Goal: Check status: Check status

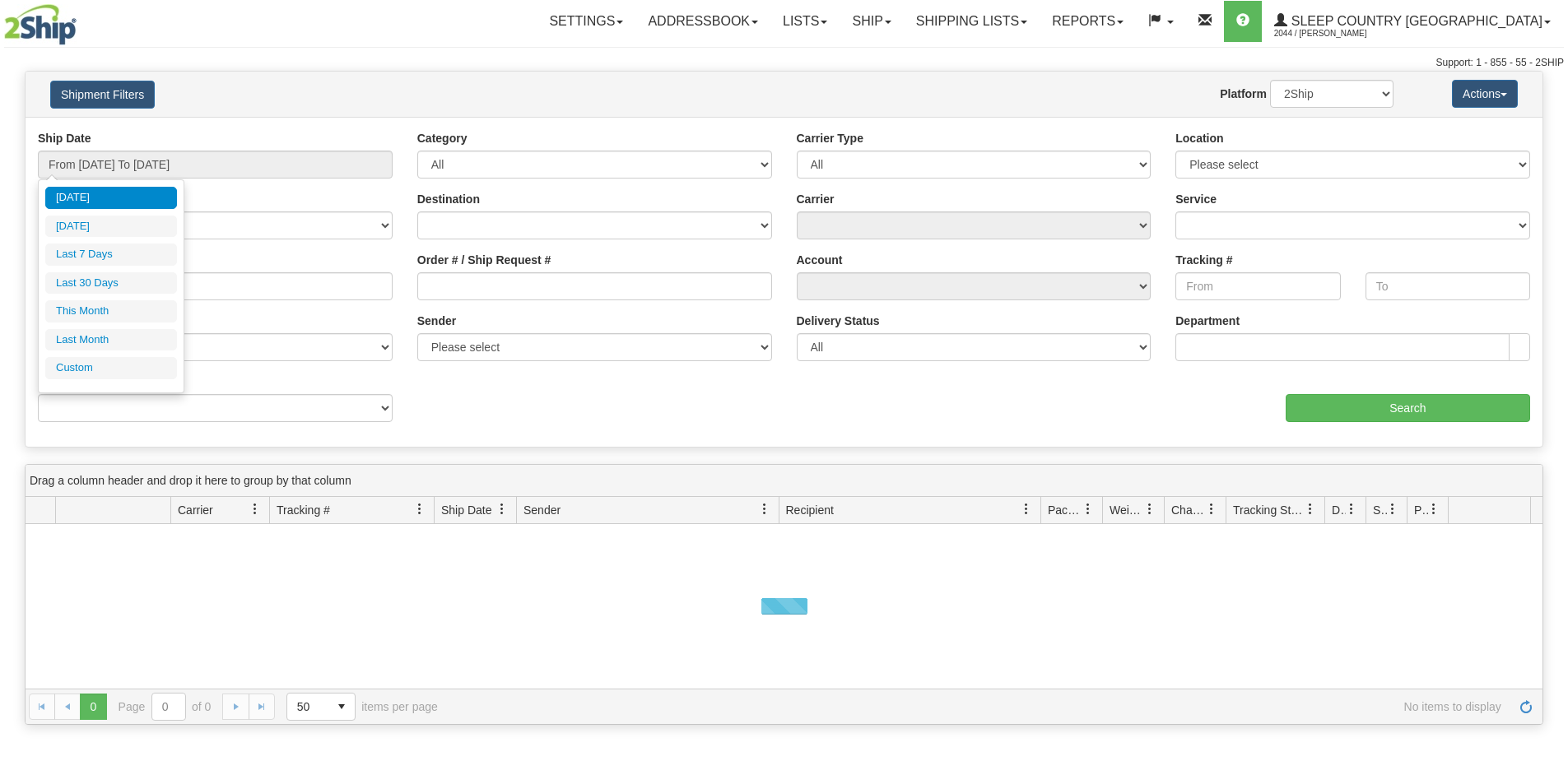
drag, startPoint x: 0, startPoint y: 0, endPoint x: 208, endPoint y: 294, distance: 360.1
click at [111, 288] on li "Last 30 Days" at bounding box center [111, 282] width 132 height 22
type input "From [DATE] To [DATE]"
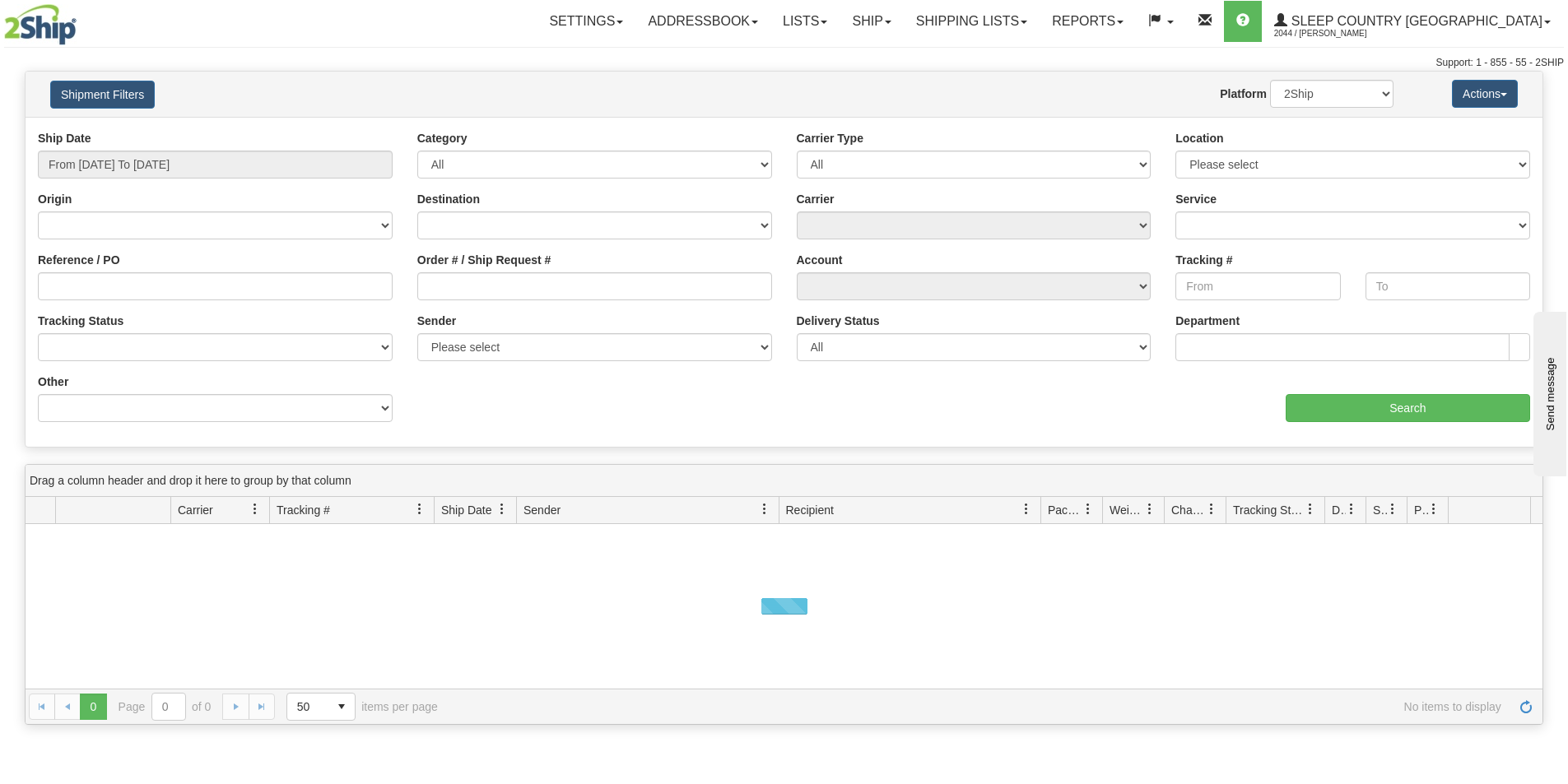
click at [516, 318] on div "Sender Please select Sleep Country [GEOGRAPHIC_DATA], [PERSON_NAME] , ([GEOGRAP…" at bounding box center [594, 336] width 355 height 48
drag, startPoint x: 536, startPoint y: 285, endPoint x: 881, endPoint y: 316, distance: 346.4
click at [536, 284] on input "Order # / Ship Request #" at bounding box center [594, 286] width 355 height 28
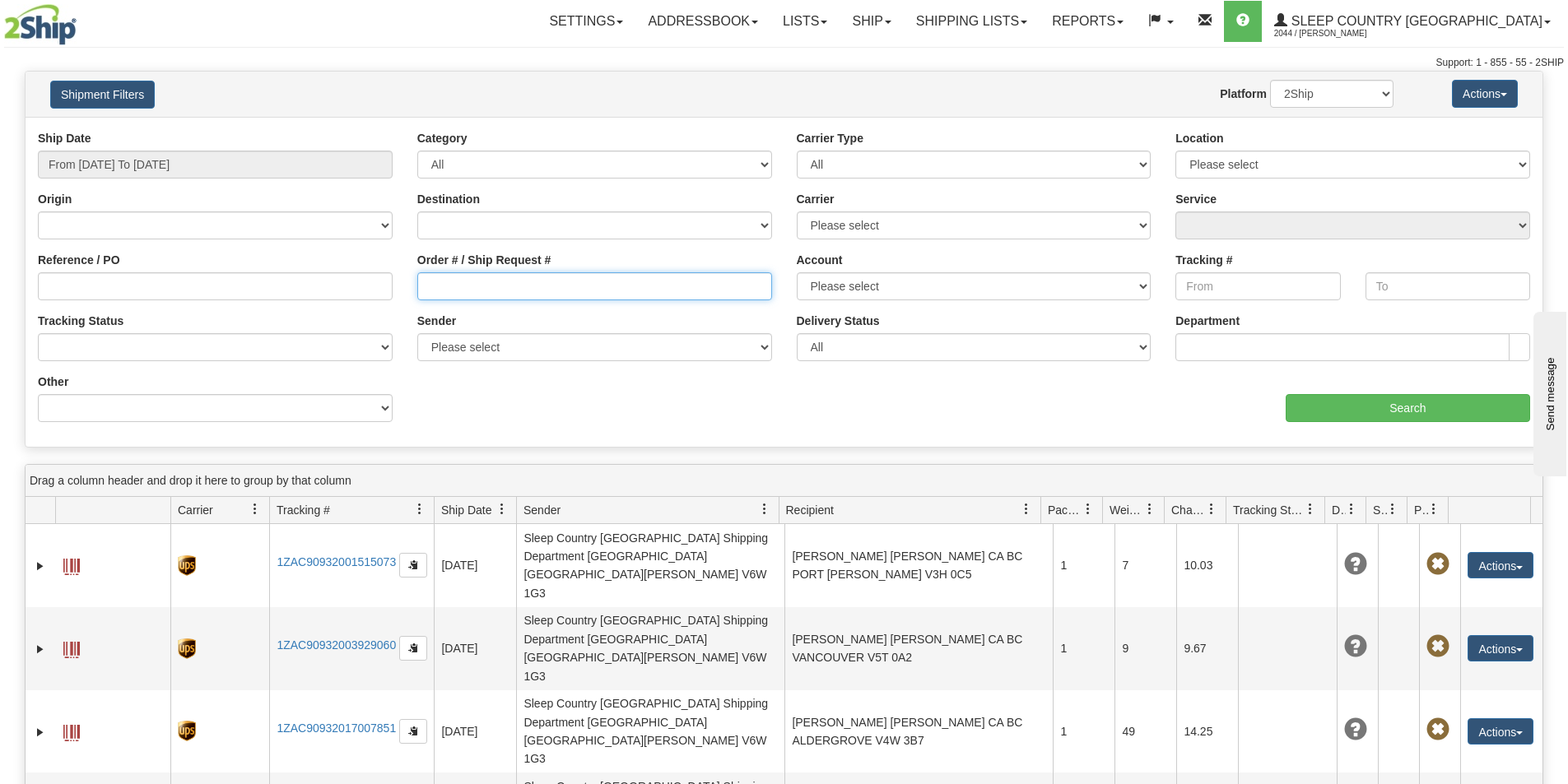
paste input "9000H971024"
type input "9000H971024"
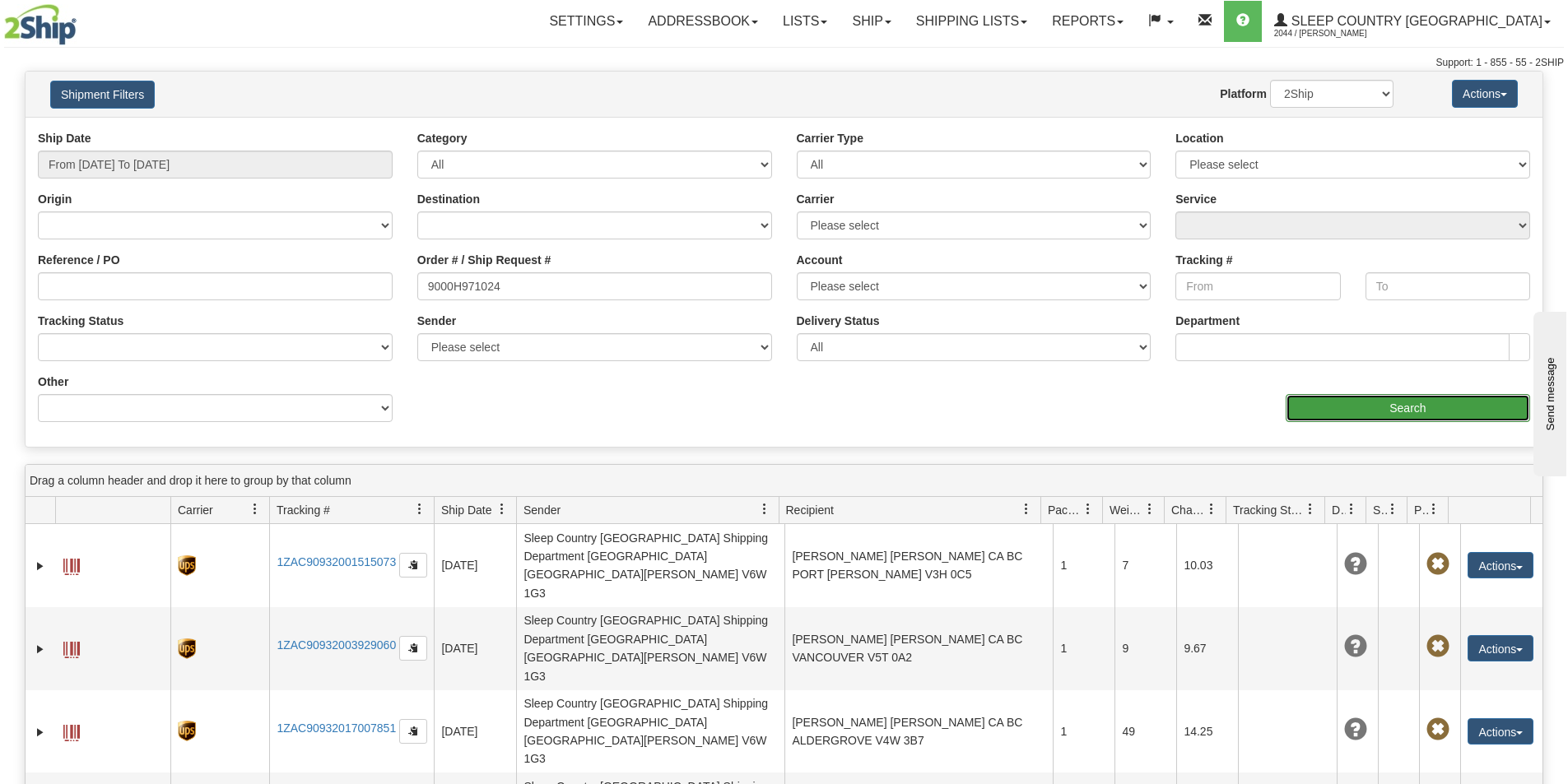
click at [1377, 414] on input "Search" at bounding box center [1408, 408] width 245 height 28
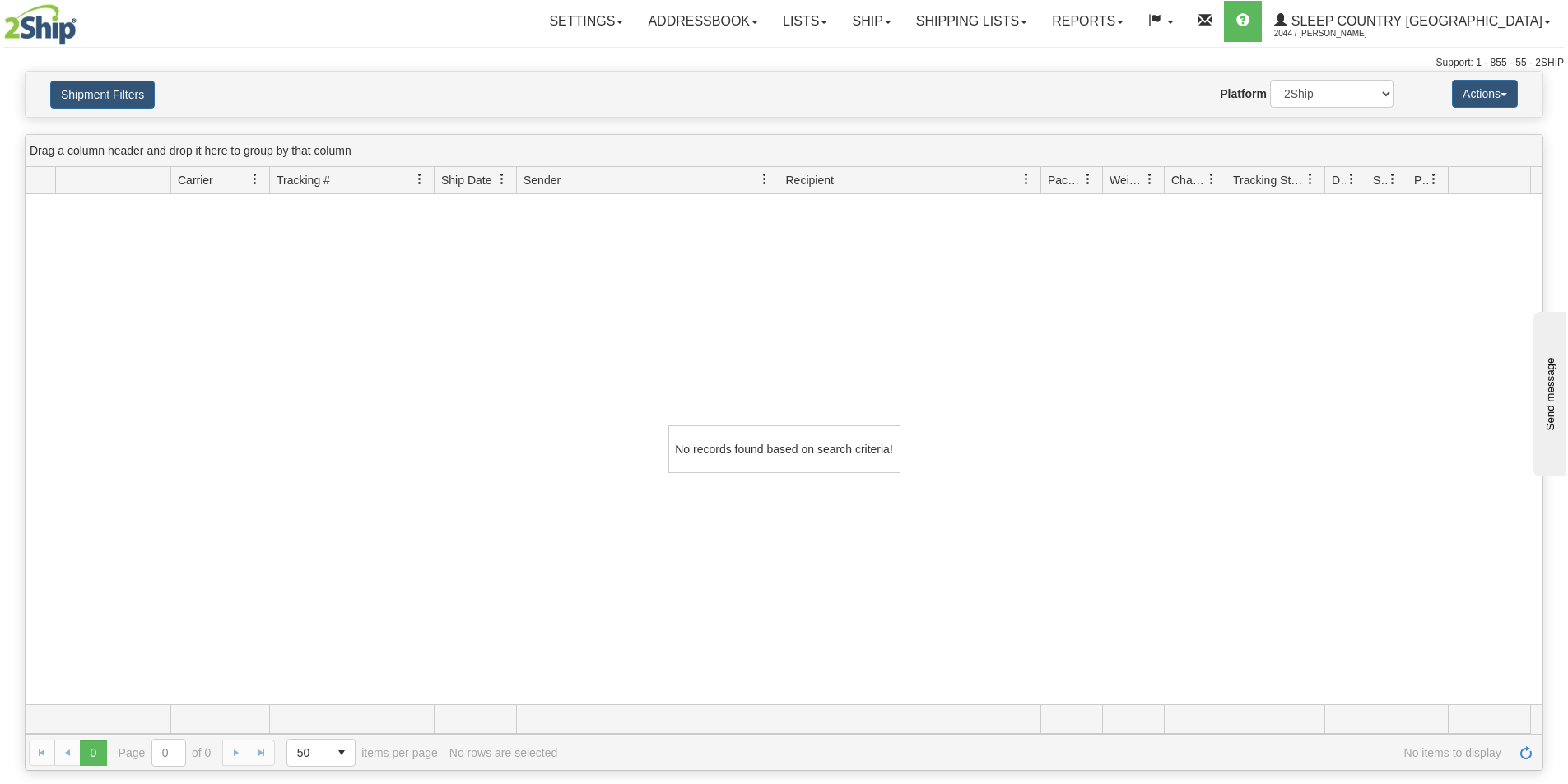
click at [478, 83] on div "Website Agent Nothing selected Client User Platform 2Ship Imported" at bounding box center [845, 94] width 1119 height 28
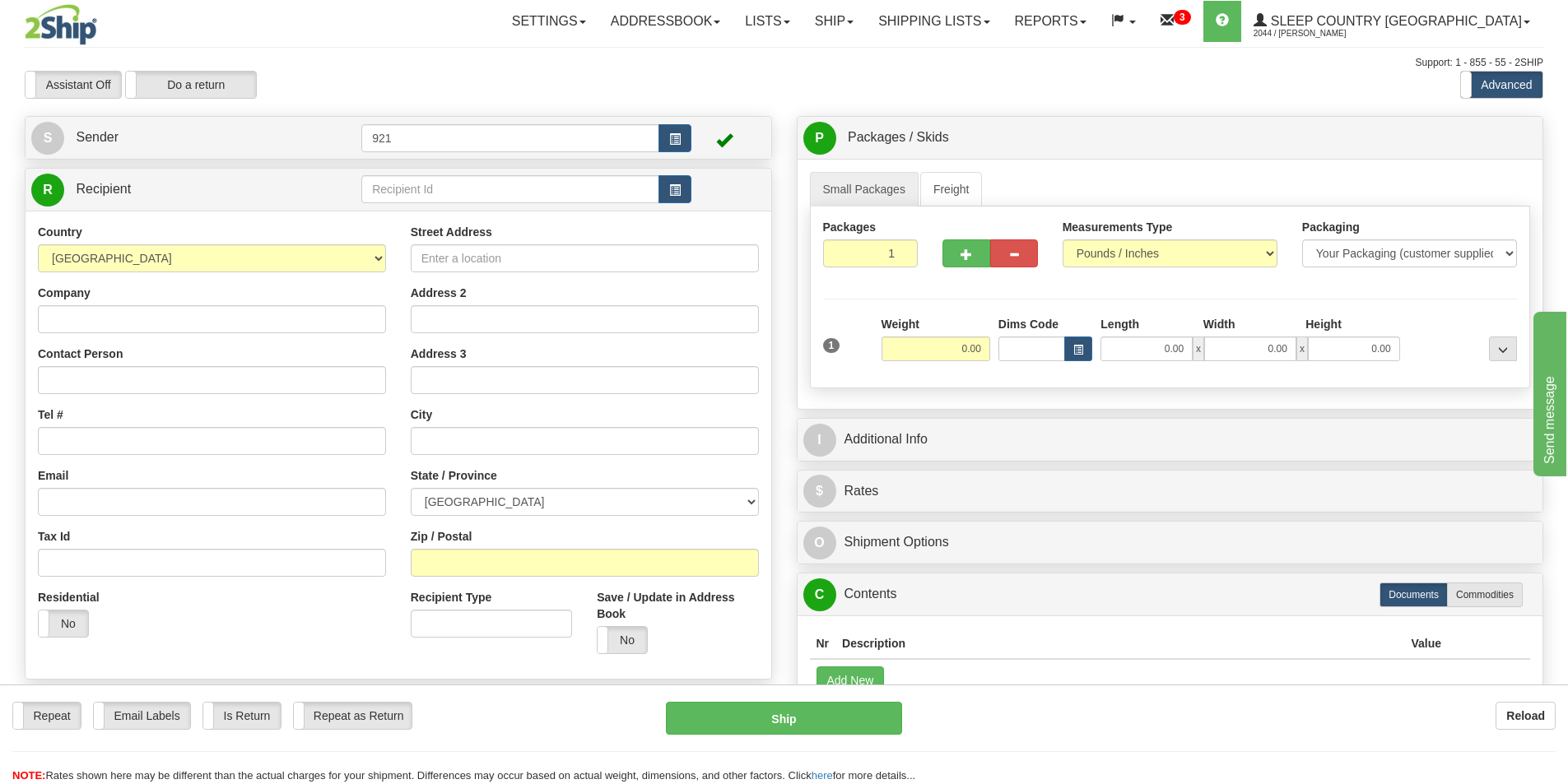
click at [775, 99] on div "Toggle navigation Settings Shipping Preferences Fields Preferences New" at bounding box center [784, 437] width 1568 height 875
click at [1002, 28] on link "Shipping lists" at bounding box center [934, 21] width 136 height 41
click at [980, 88] on link "Search Shipment History" at bounding box center [921, 79] width 160 height 21
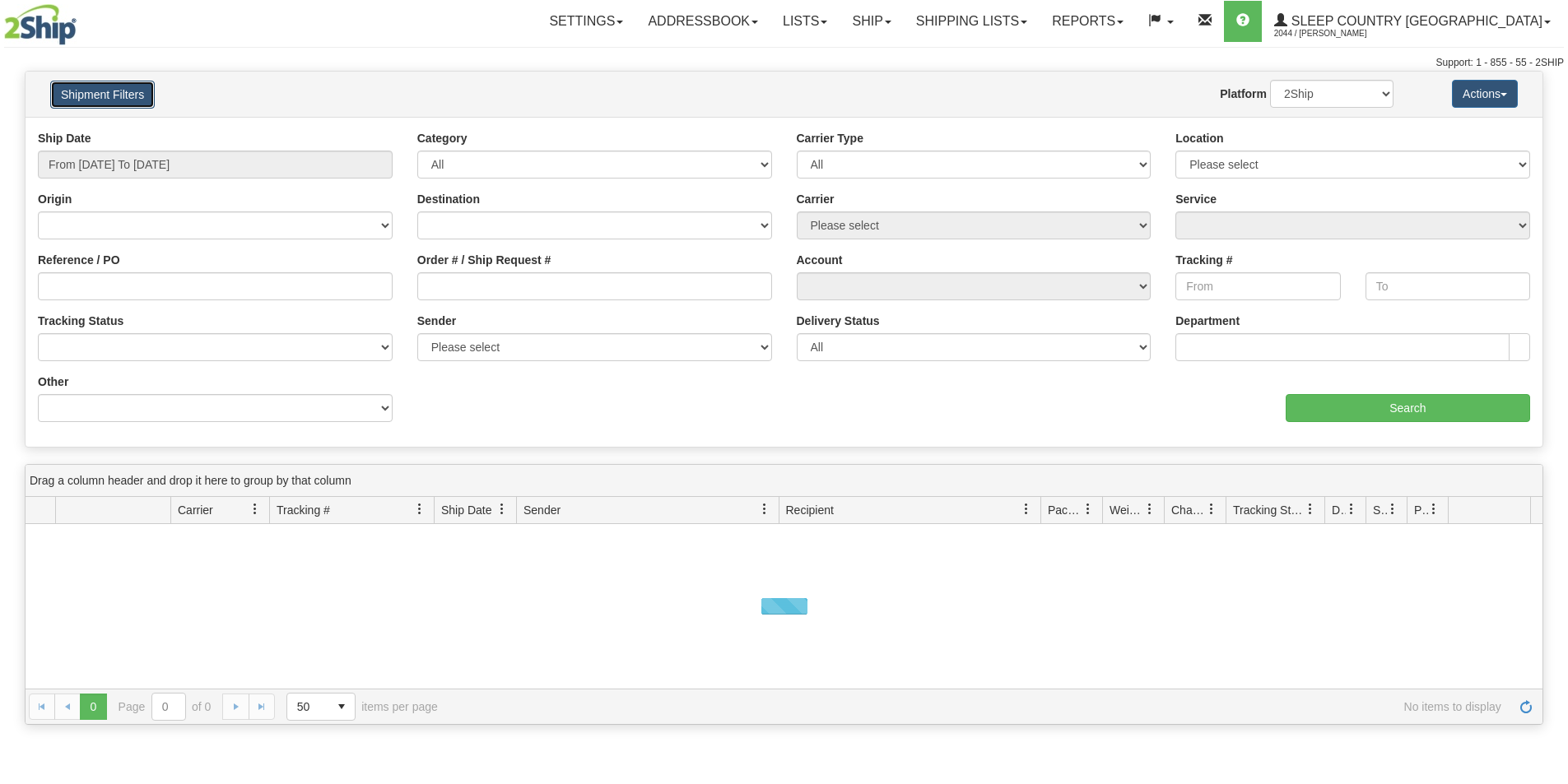
click at [120, 96] on button "Shipment Filters" at bounding box center [102, 95] width 105 height 28
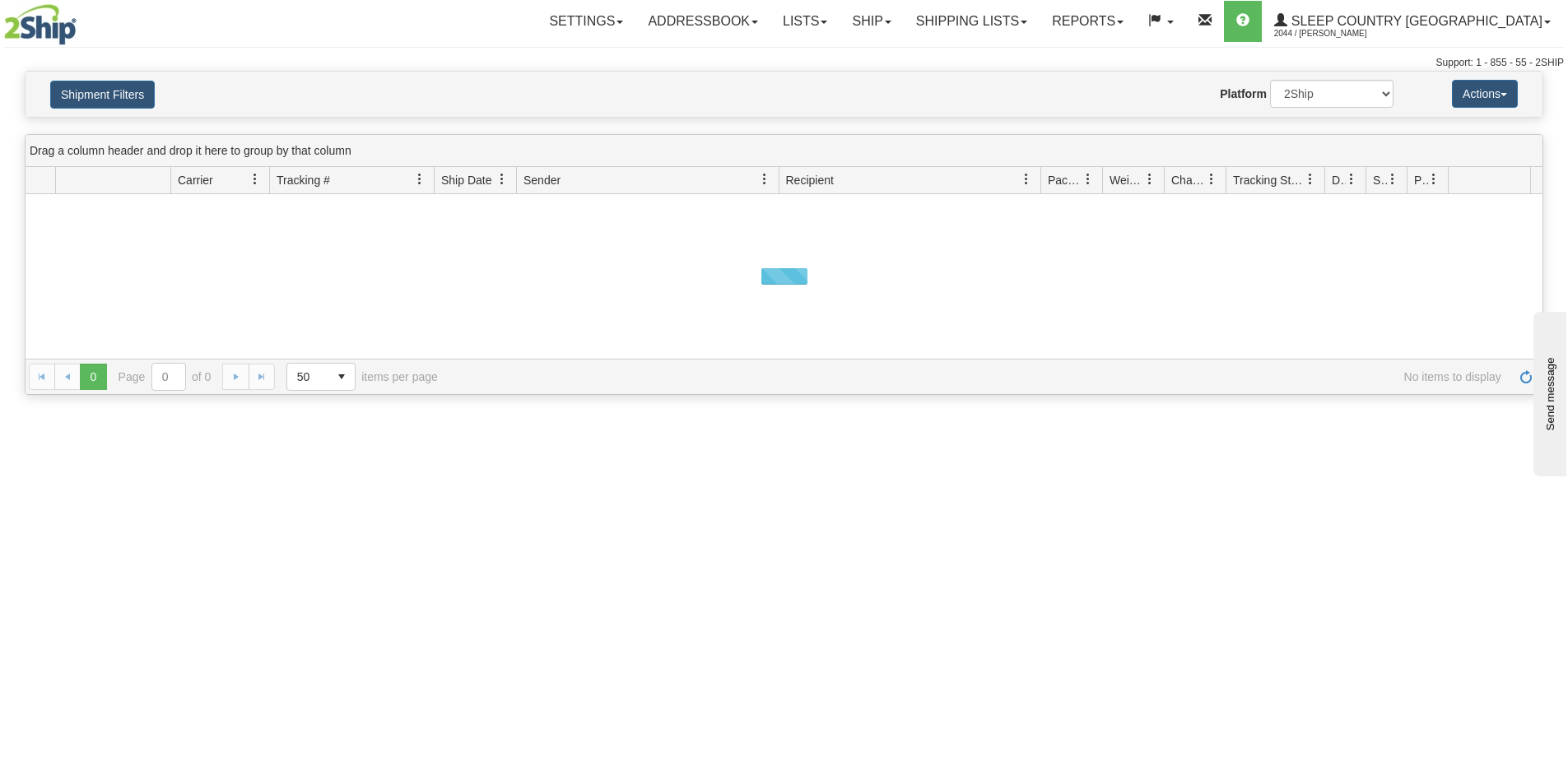
click at [121, 108] on div "Shipment Filters Website Agent Nothing selected Client User Platform 2Ship Impo…" at bounding box center [784, 93] width 1517 height 45
click at [133, 79] on div "Shipment Filters Website Agent Nothing selected Client User Platform 2Ship Impo…" at bounding box center [784, 93] width 1517 height 45
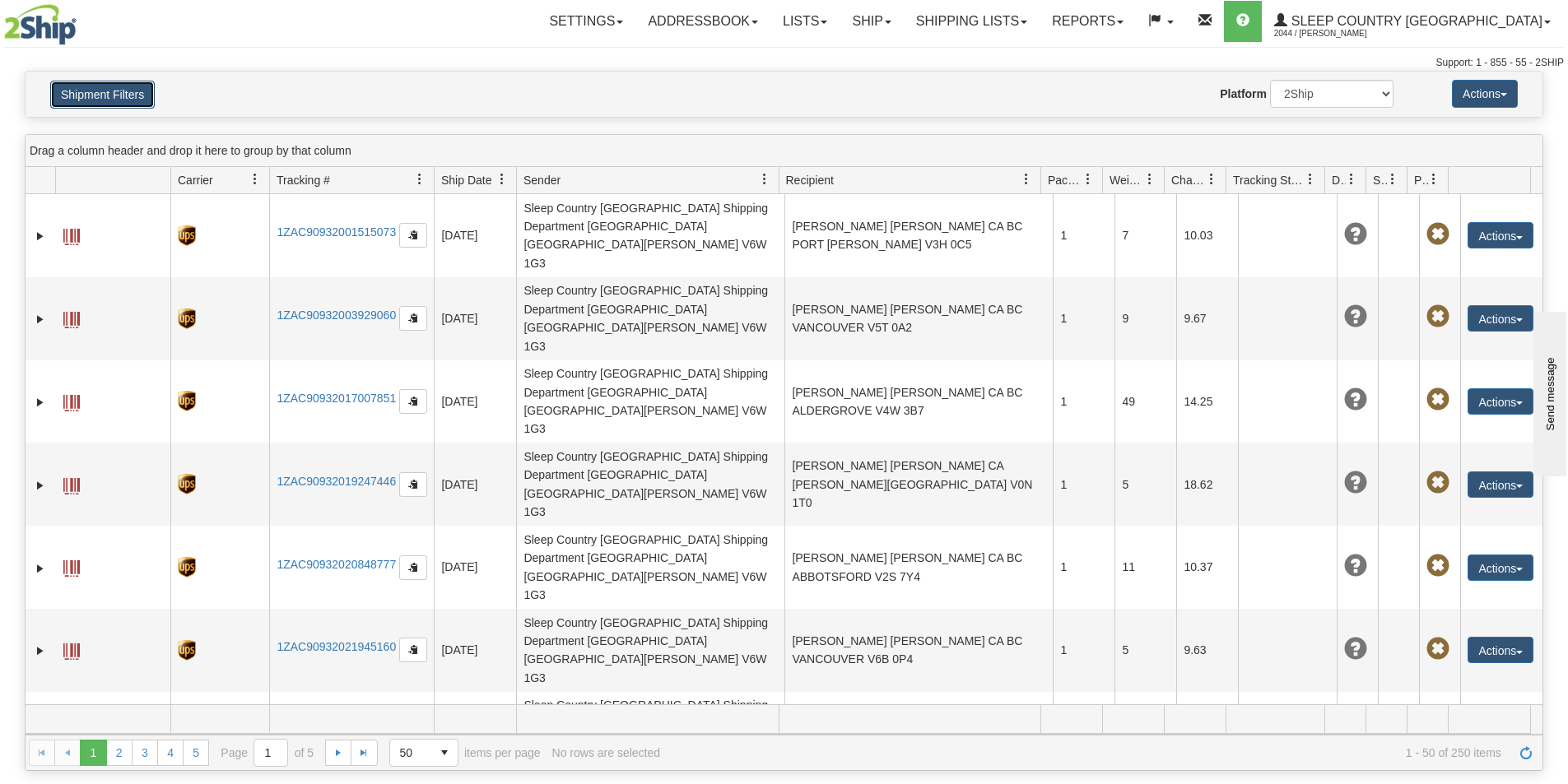
click at [121, 89] on button "Shipment Filters" at bounding box center [102, 95] width 105 height 28
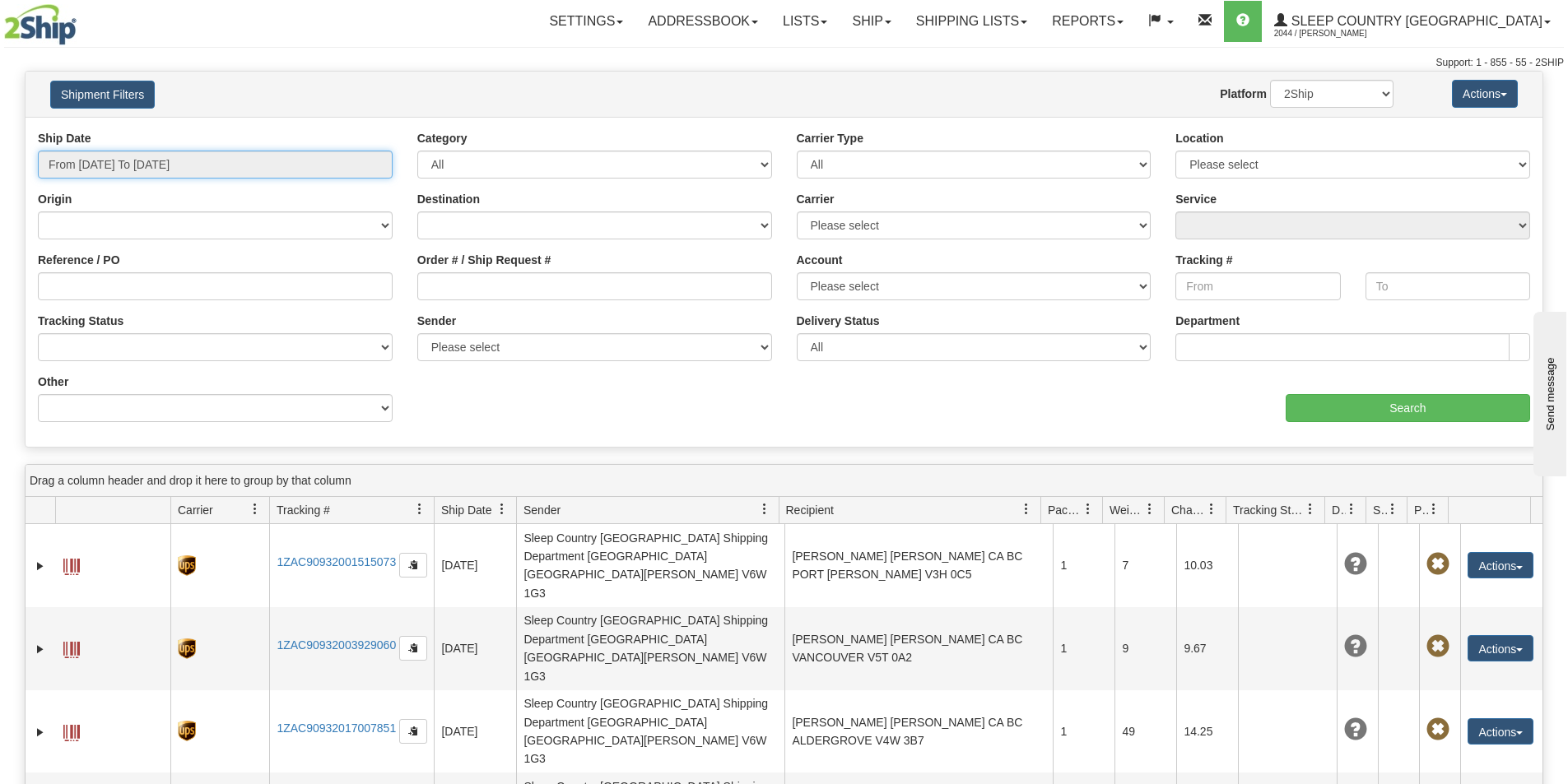
click at [149, 158] on input "From [DATE] To [DATE]" at bounding box center [215, 165] width 355 height 28
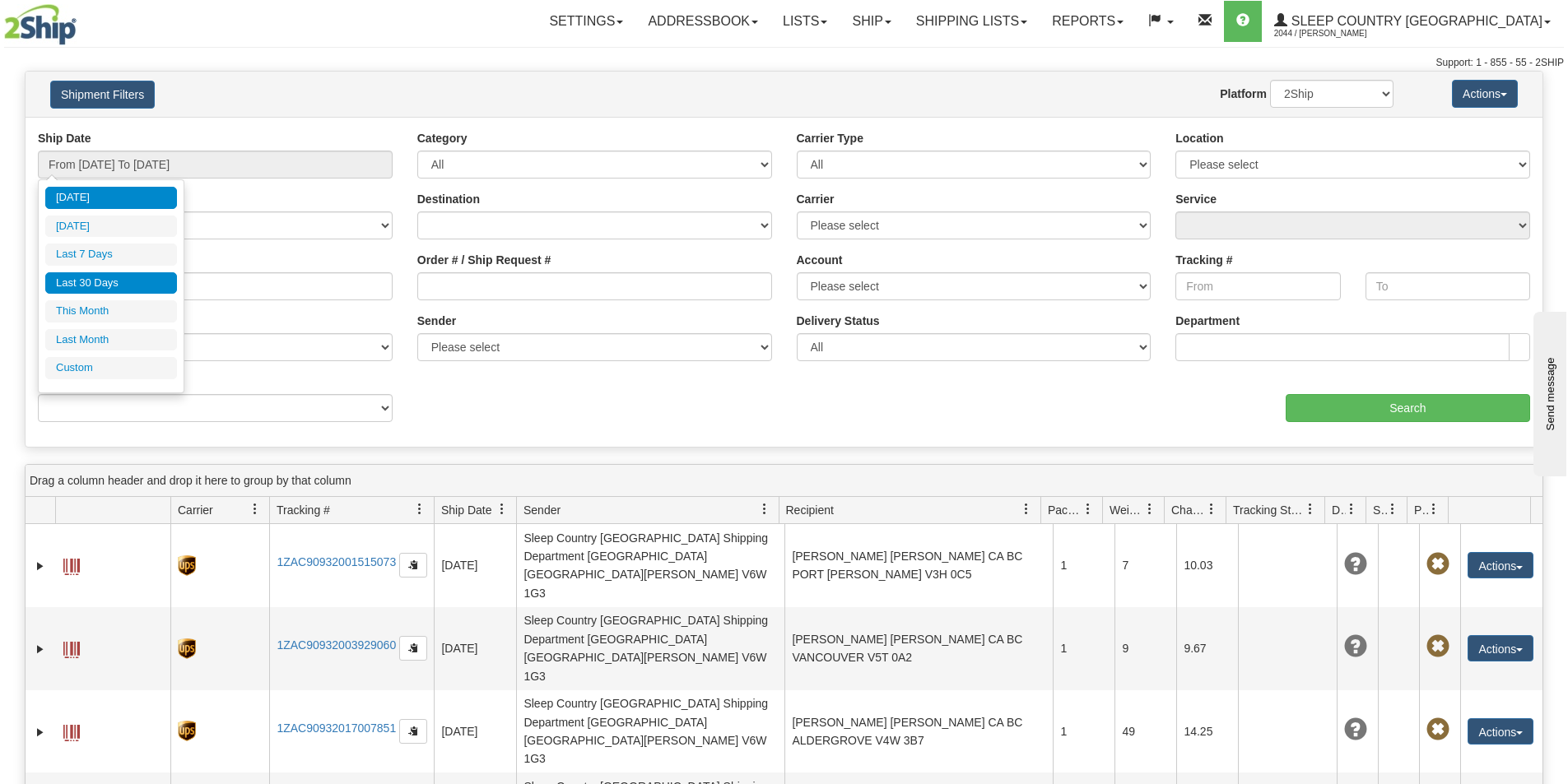
click at [129, 279] on li "Last 30 Days" at bounding box center [111, 282] width 132 height 22
type input "From [DATE] To [DATE]"
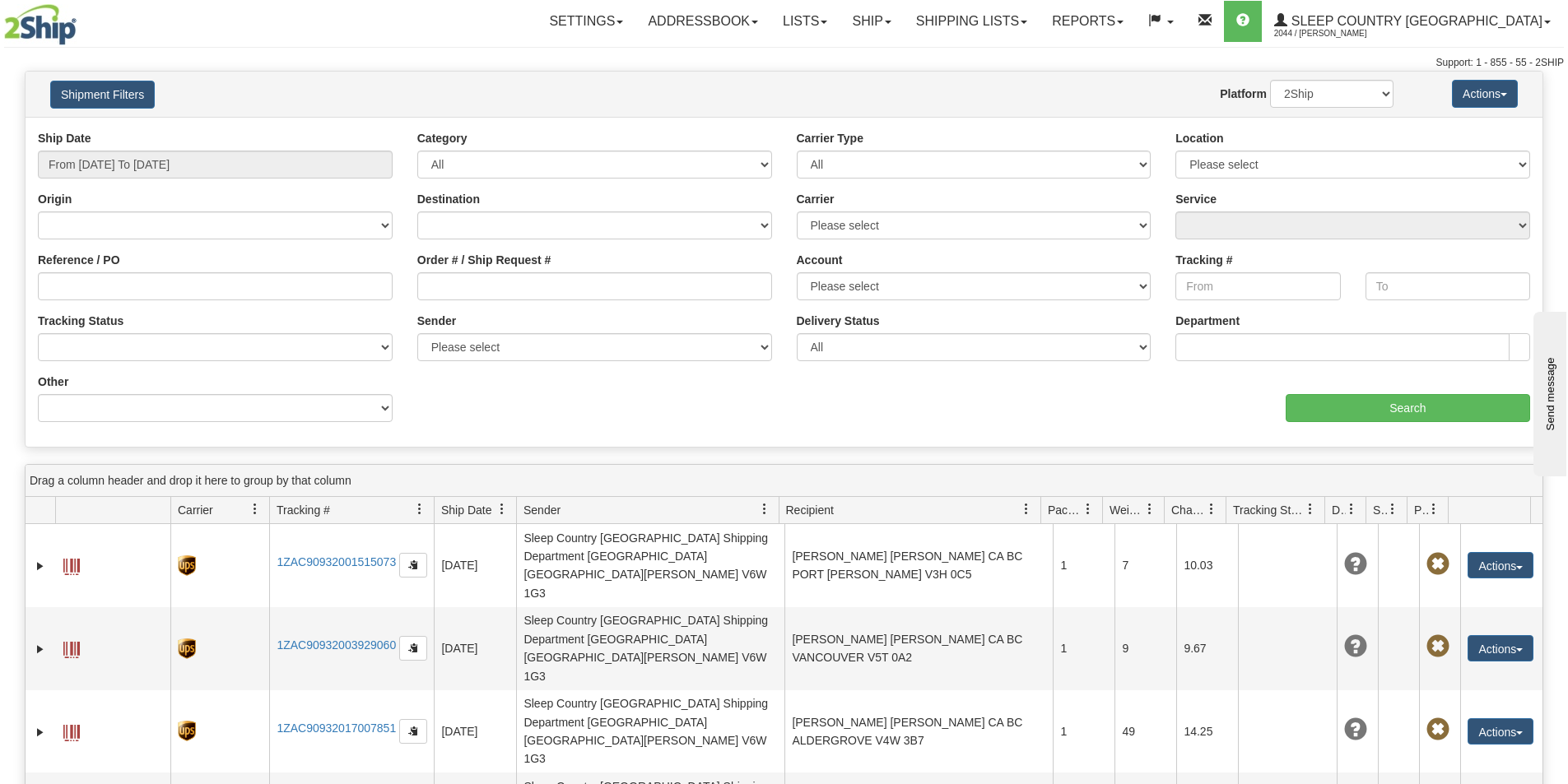
click at [576, 300] on div "Order # / Ship Request #" at bounding box center [594, 282] width 379 height 61
click at [597, 292] on input "Order # / Ship Request #" at bounding box center [594, 286] width 355 height 28
paste input "9000H967780"
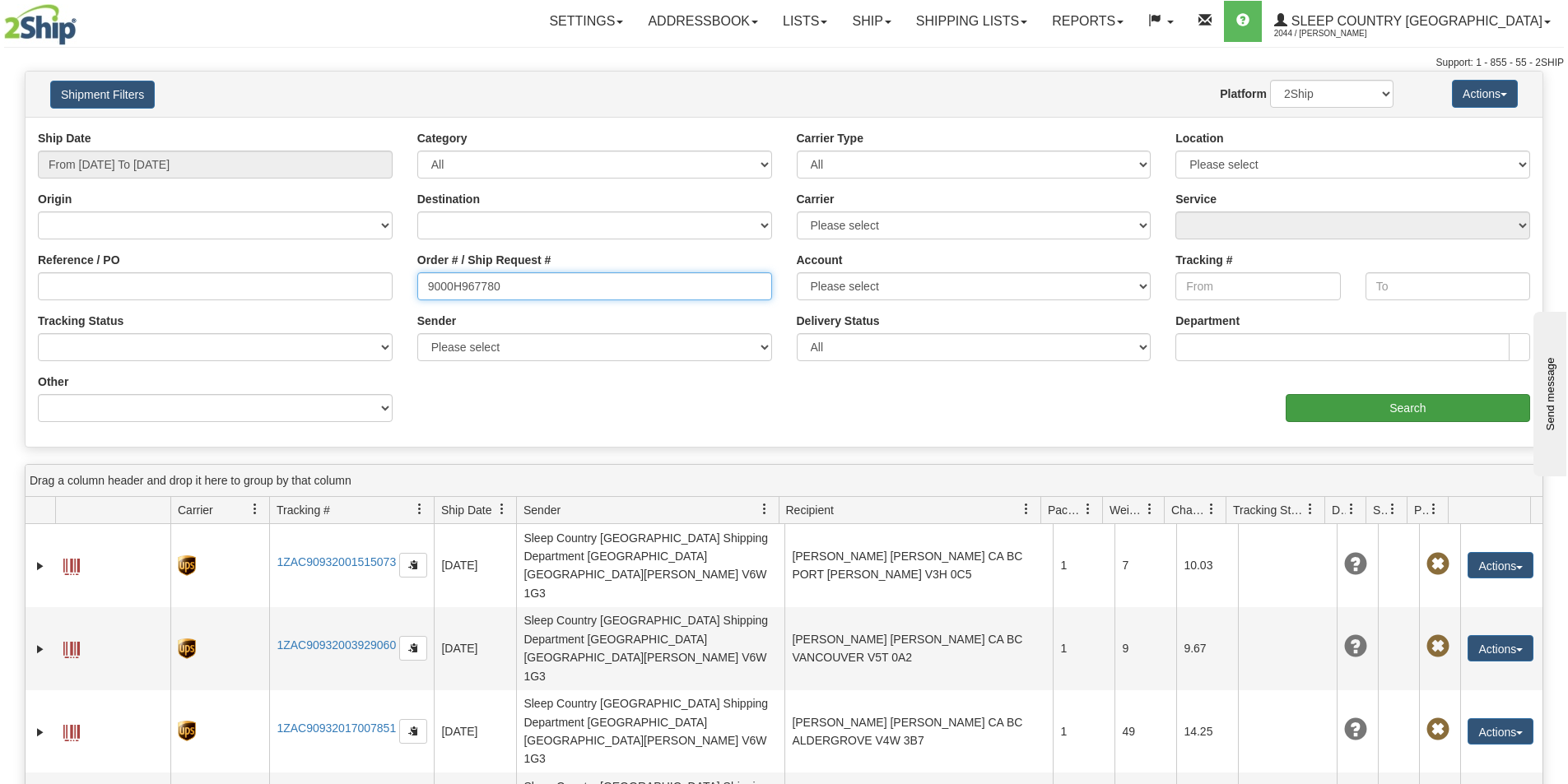
type input "9000H967780"
click at [1366, 416] on input "Search" at bounding box center [1408, 408] width 245 height 28
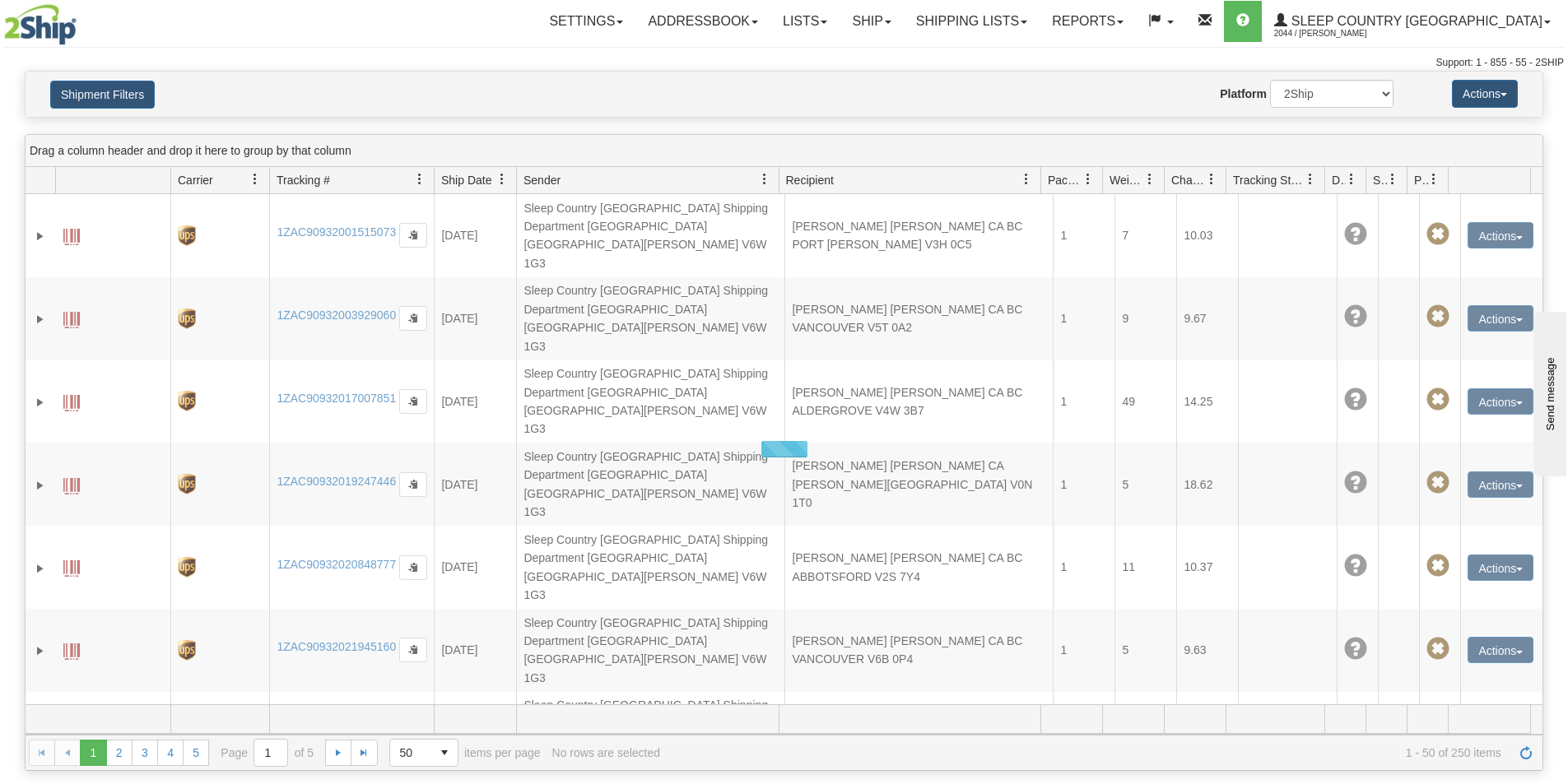
click at [676, 88] on div "Website Agent Nothing selected Client User Platform 2Ship Imported" at bounding box center [845, 94] width 1119 height 28
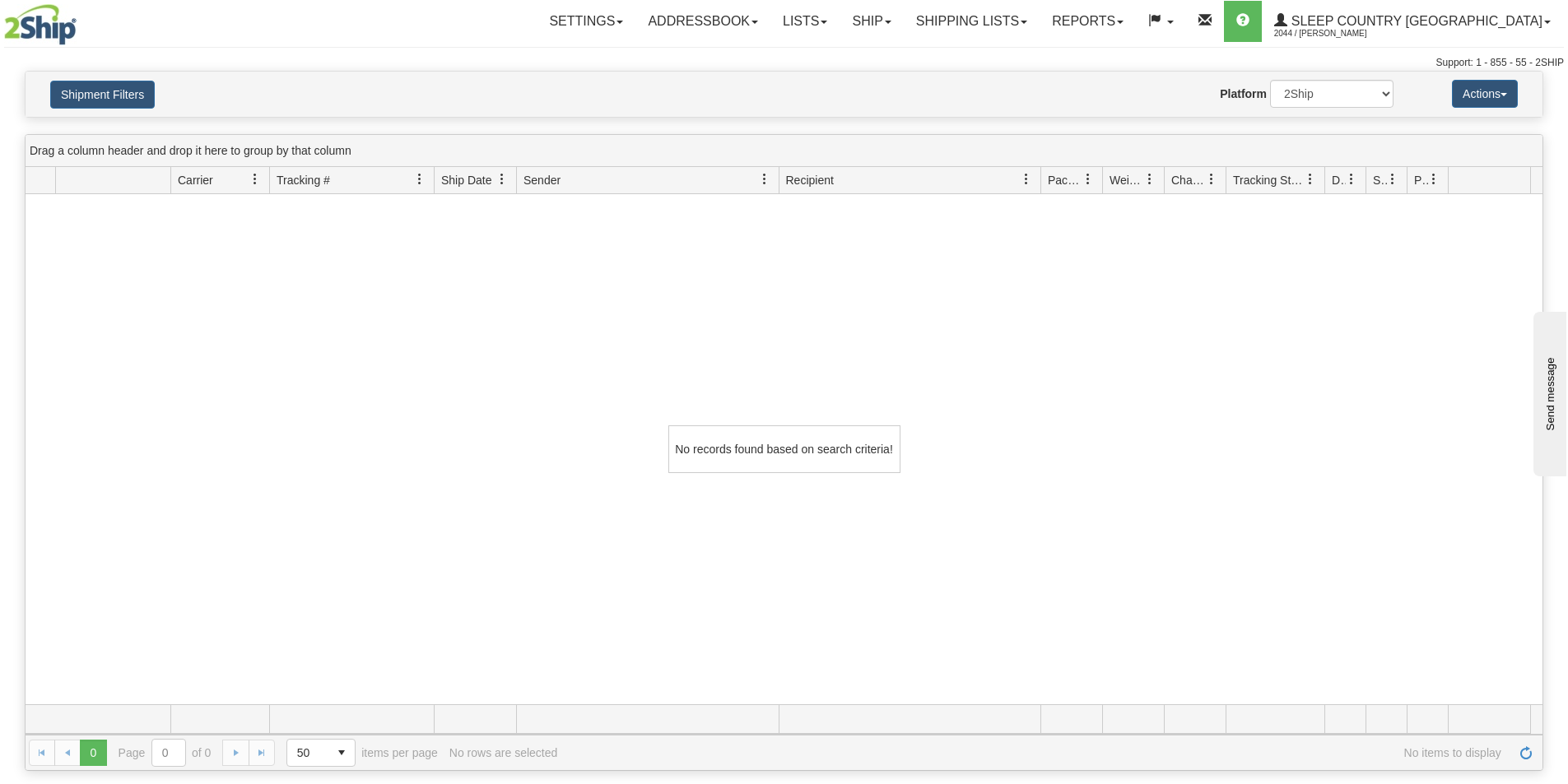
click at [465, 223] on div "No records found based on search criteria!" at bounding box center [784, 450] width 1517 height 510
